Goal: Information Seeking & Learning: Learn about a topic

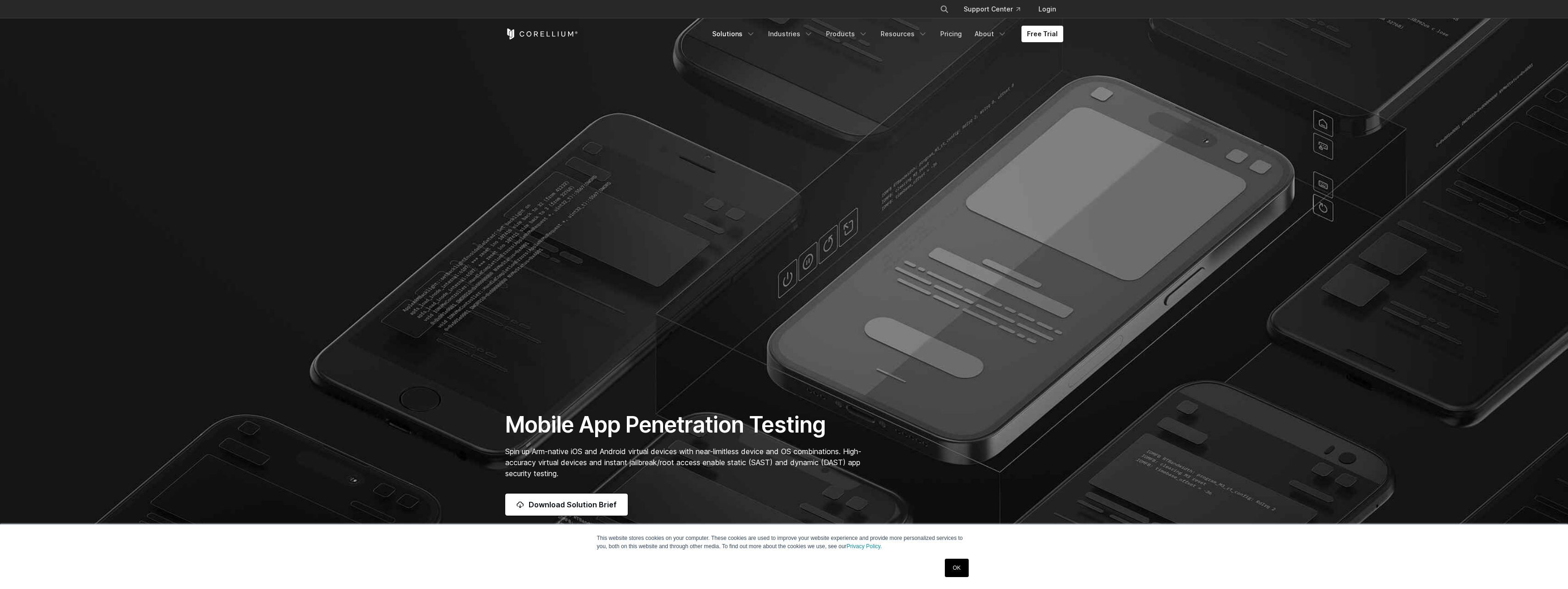
click at [754, 37] on icon "Navigation Menu" at bounding box center [751, 33] width 9 height 9
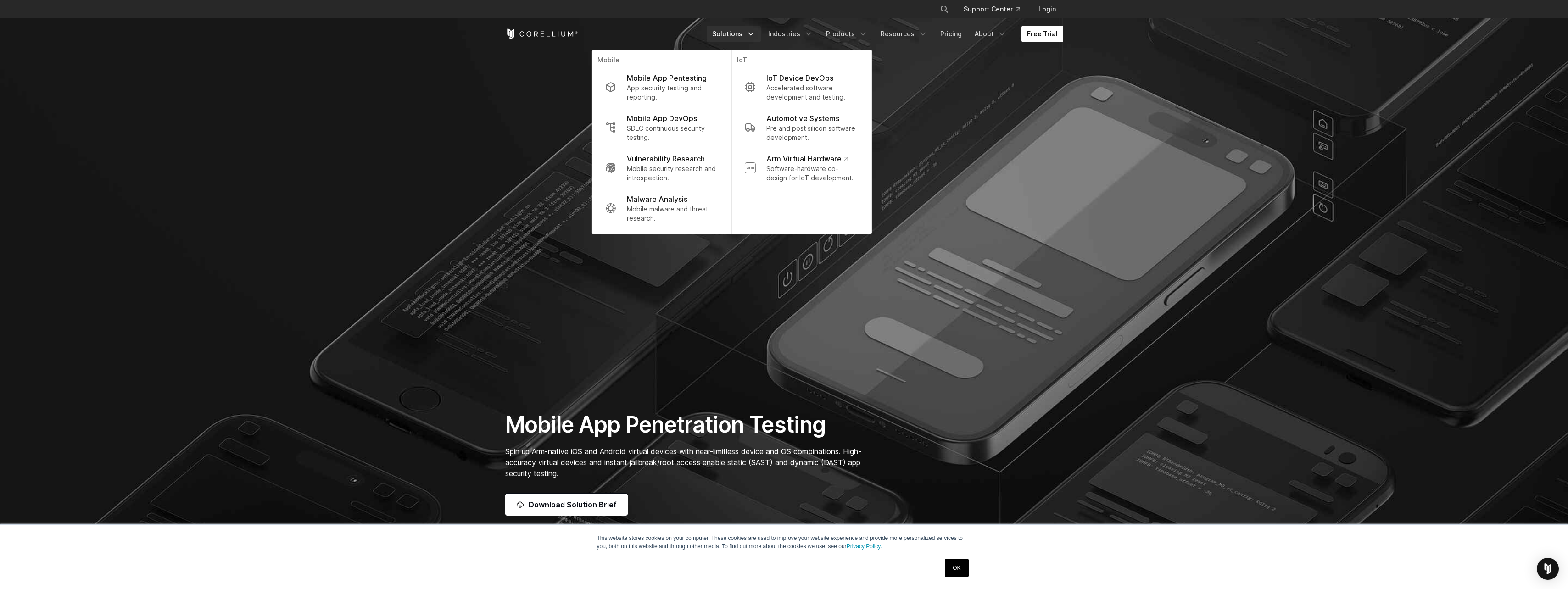
click at [754, 37] on icon "Navigation Menu" at bounding box center [751, 33] width 9 height 9
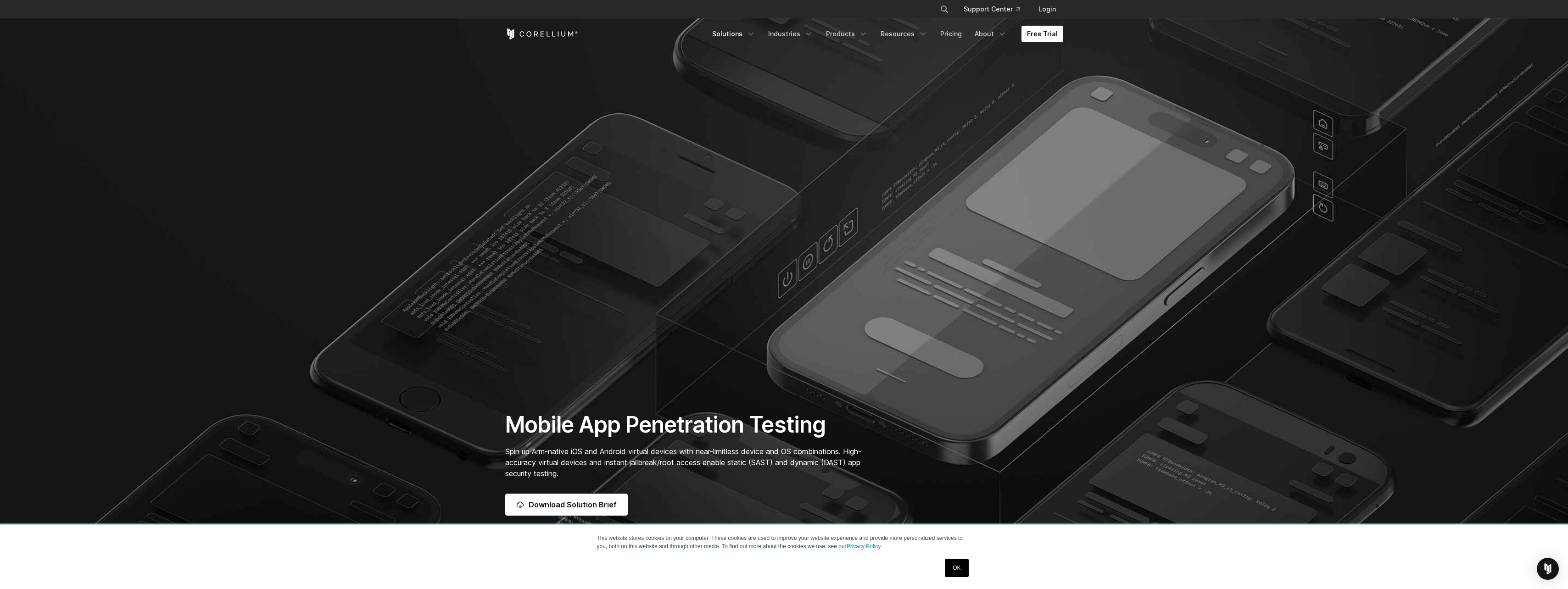
click at [738, 37] on link "Solutions" at bounding box center [733, 33] width 54 height 16
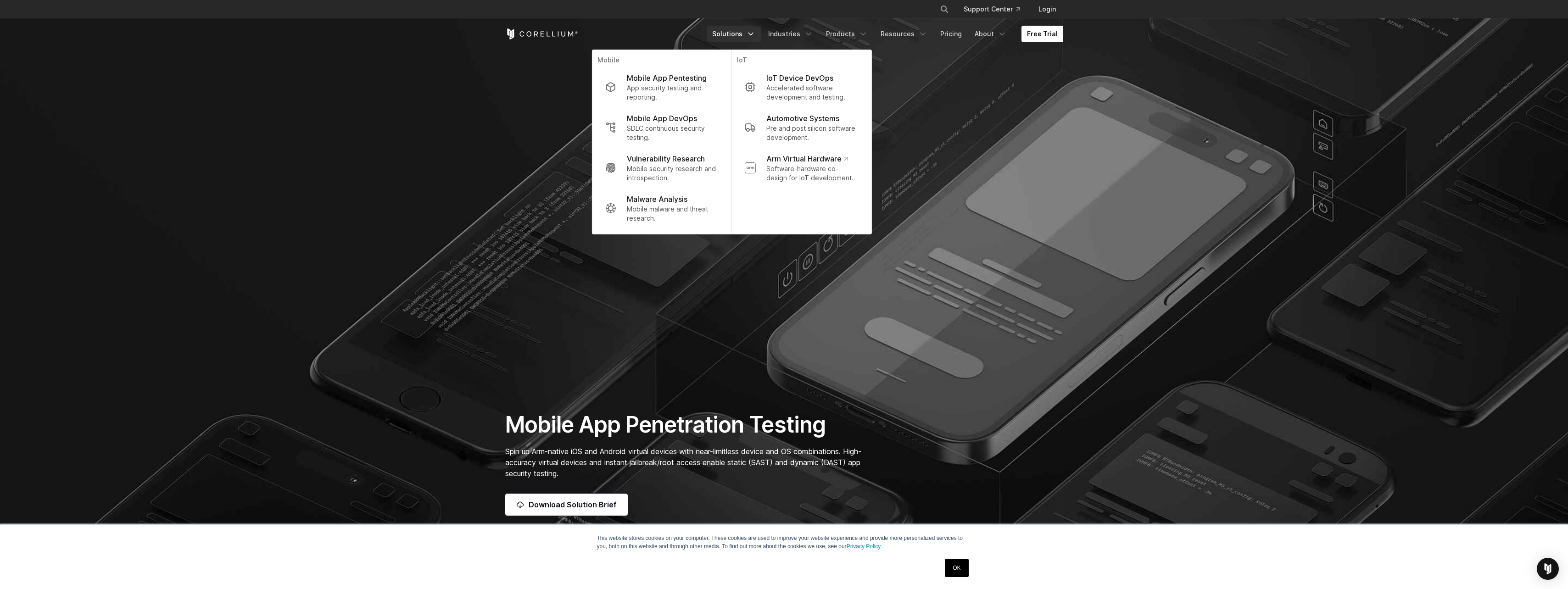
click at [699, 85] on p "App security testing and reporting." at bounding box center [673, 92] width 91 height 18
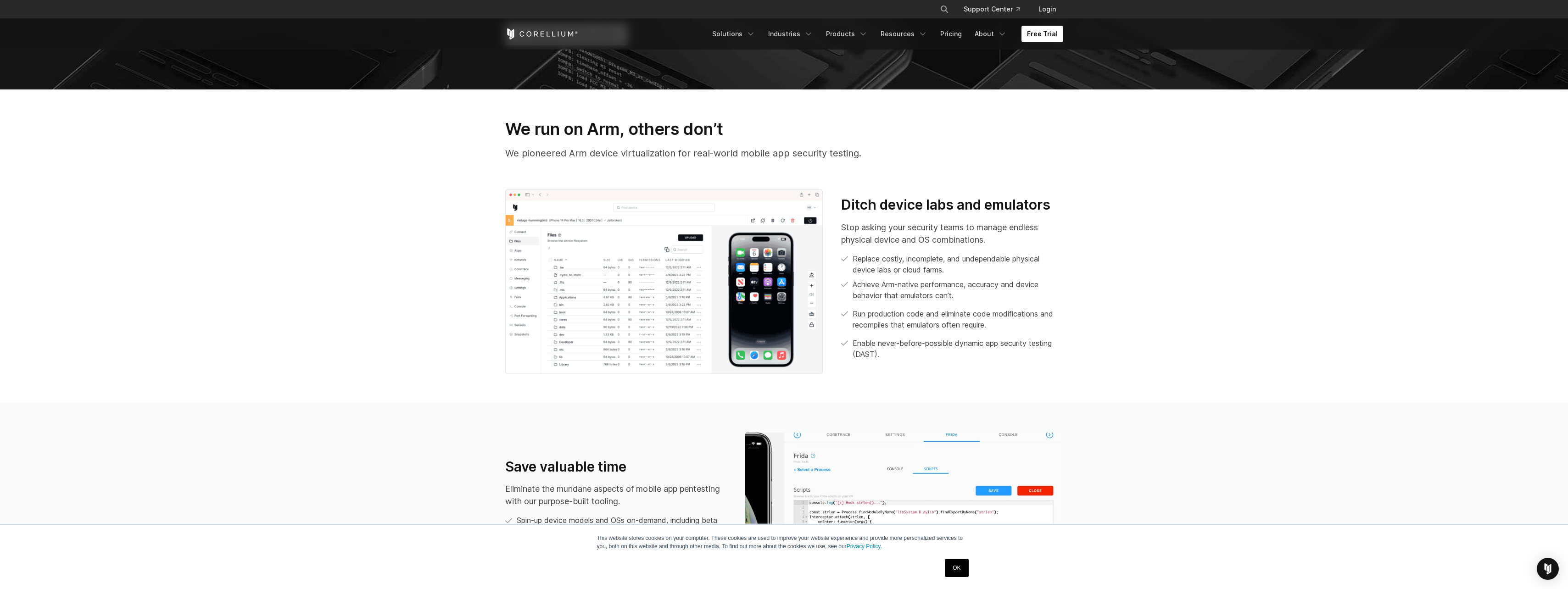
scroll to position [447, 0]
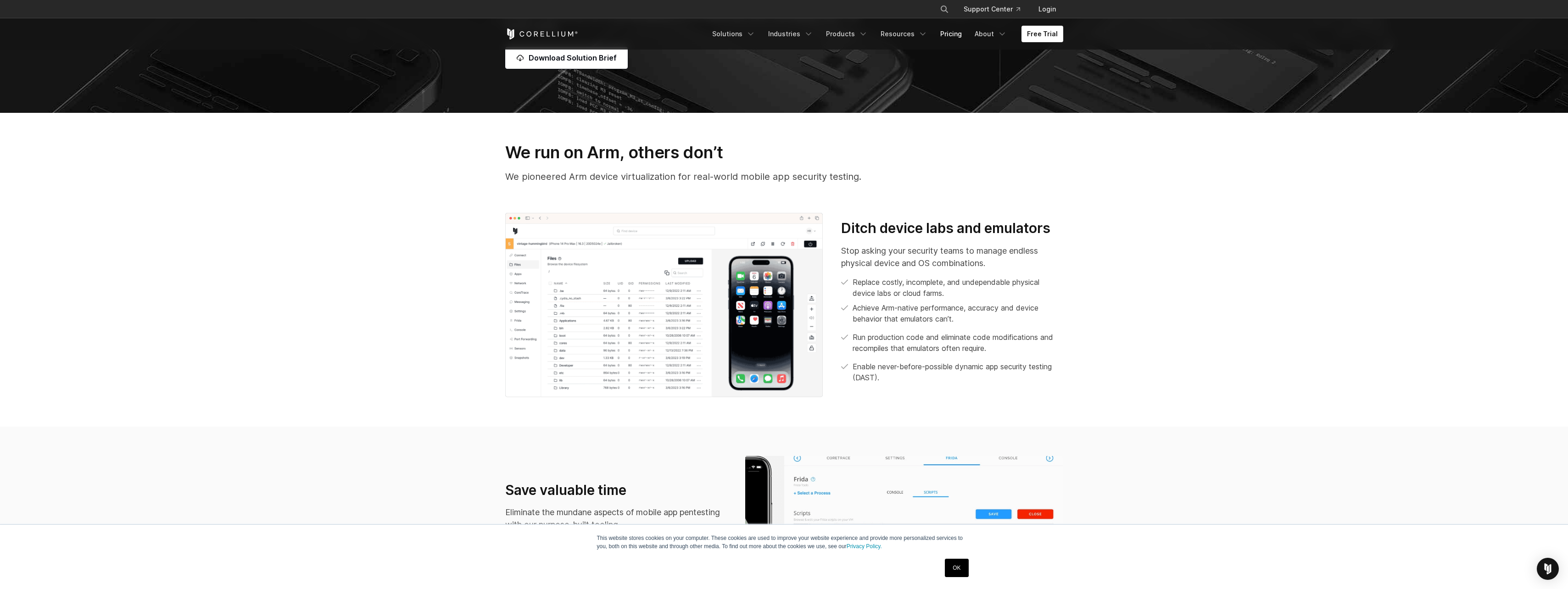
click at [957, 32] on link "Pricing" at bounding box center [951, 33] width 33 height 16
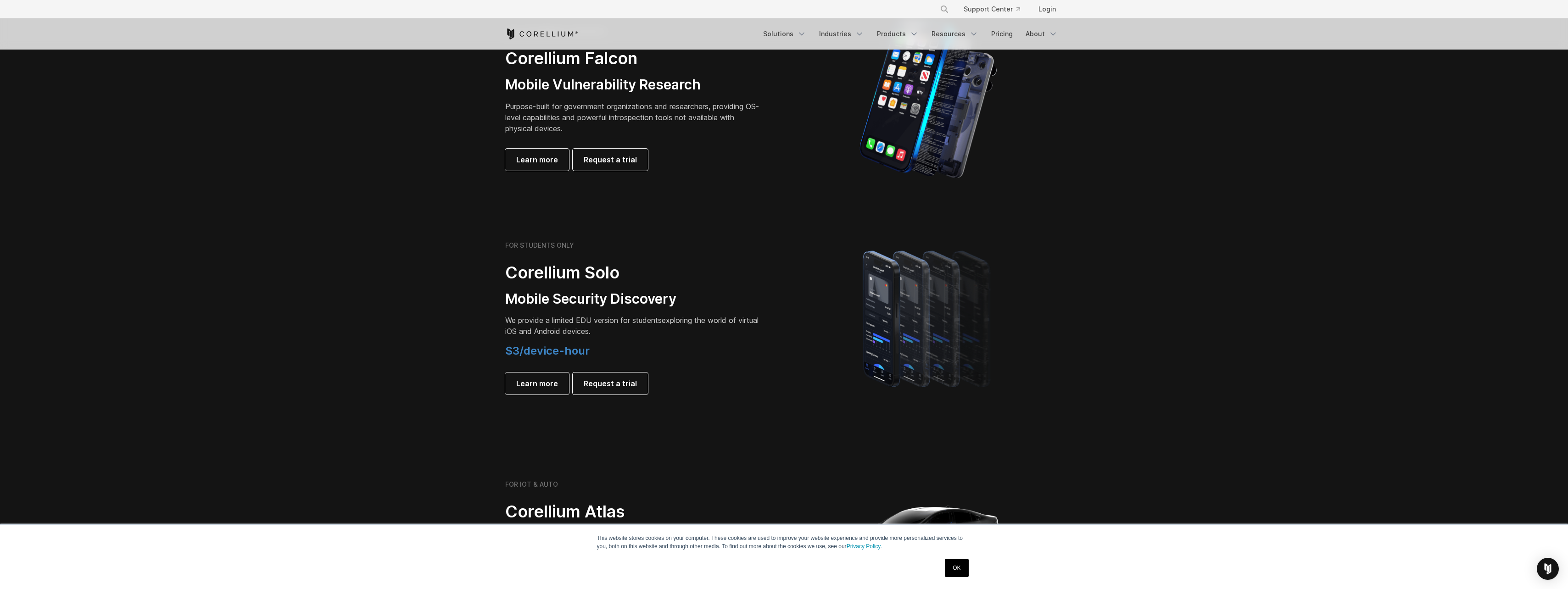
scroll to position [459, 0]
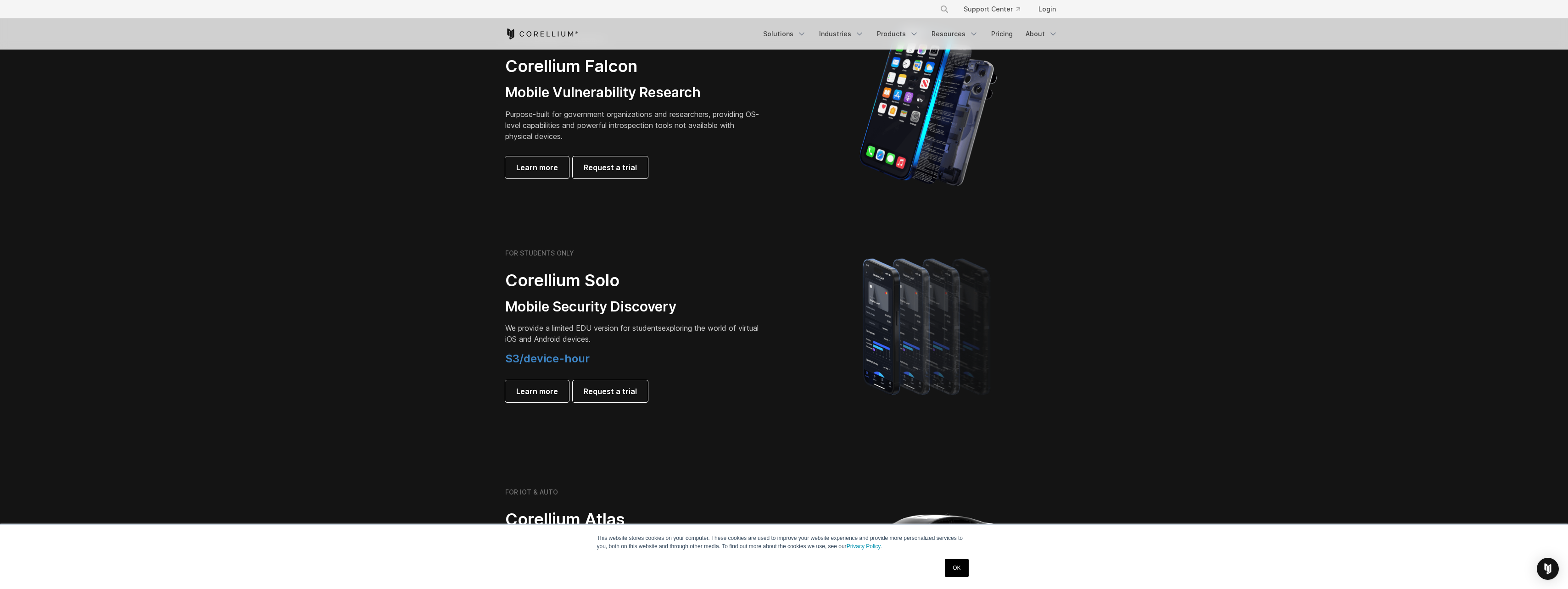
click at [533, 357] on span "$3/device-hour" at bounding box center [547, 358] width 85 height 13
click at [640, 361] on h4 "$3/device-hour" at bounding box center [634, 358] width 257 height 14
click at [640, 360] on h4 "$3/device-hour" at bounding box center [634, 358] width 257 height 14
click at [640, 360] on h4 "$3/device-hour" at bounding box center [634, 358] width 257 height 14
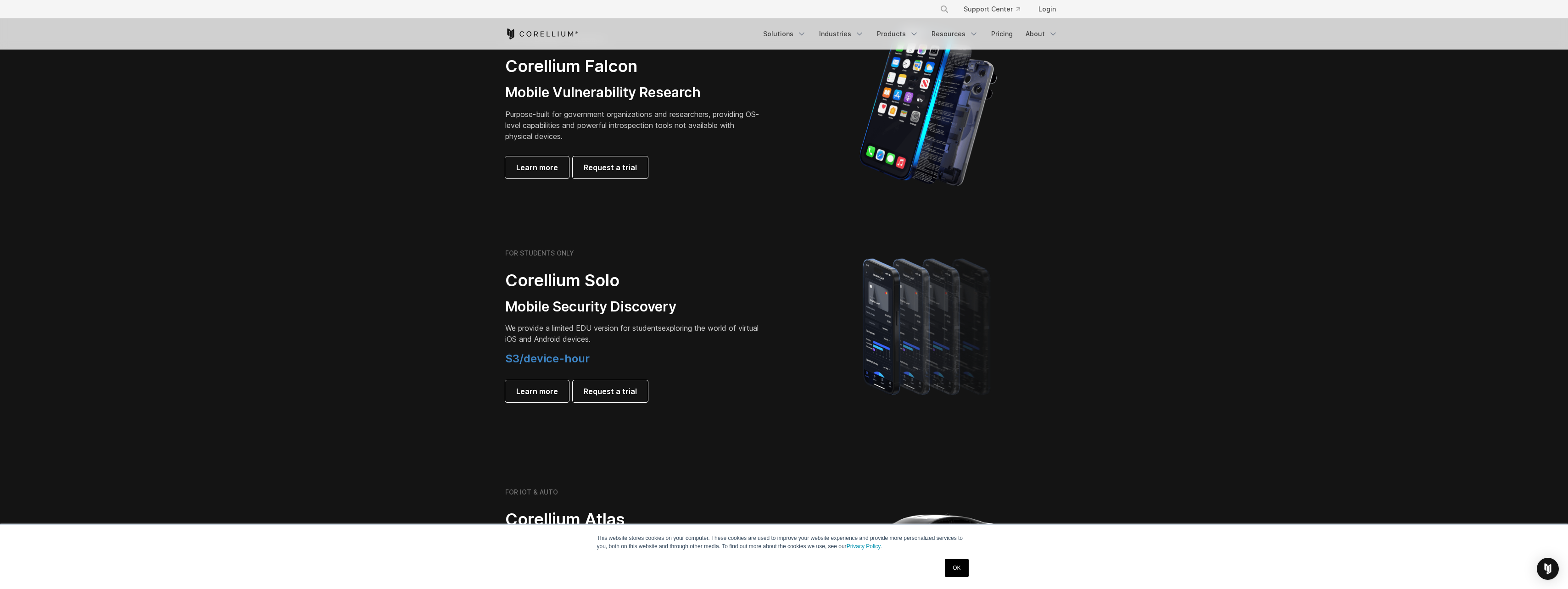
click at [640, 358] on h4 "$3/device-hour" at bounding box center [634, 358] width 257 height 14
click at [625, 363] on h4 "$3/device-hour" at bounding box center [634, 358] width 257 height 14
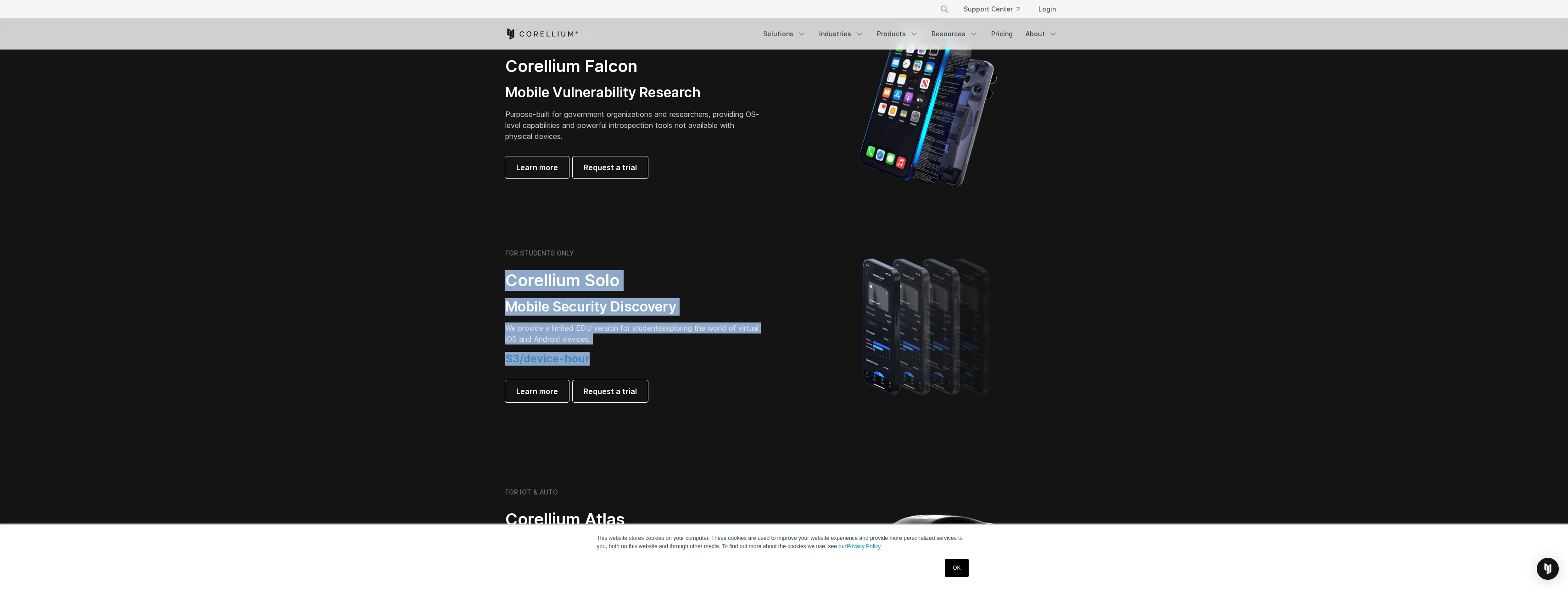
drag, startPoint x: 608, startPoint y: 364, endPoint x: 479, endPoint y: 277, distance: 155.6
click at [480, 279] on section "FOR STUDENTS ONLY Corellium Solo Mobile Security Discovery We provide a limited…" at bounding box center [784, 326] width 1568 height 219
drag, startPoint x: 479, startPoint y: 277, endPoint x: 474, endPoint y: 325, distance: 48.3
click at [474, 325] on section "FOR STUDENTS ONLY Corellium Solo Mobile Security Discovery We provide a limited…" at bounding box center [784, 326] width 1568 height 219
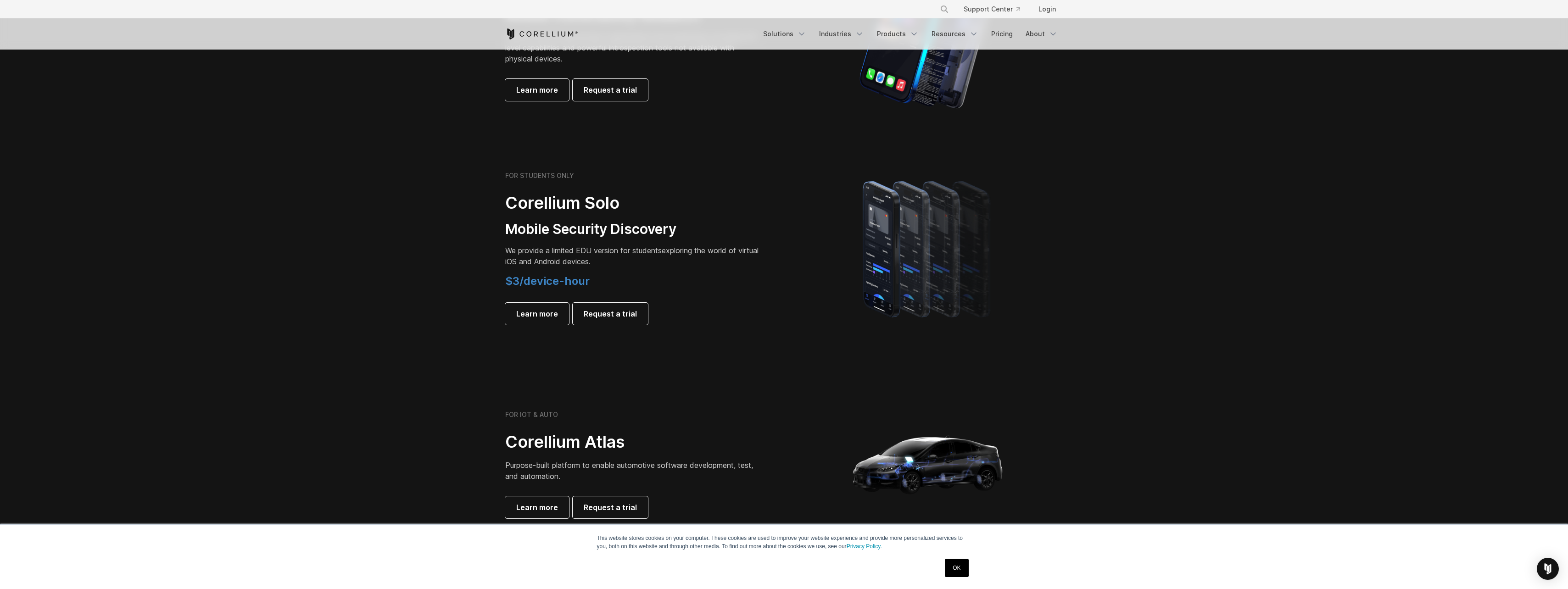
scroll to position [612, 0]
